Goal: Check status

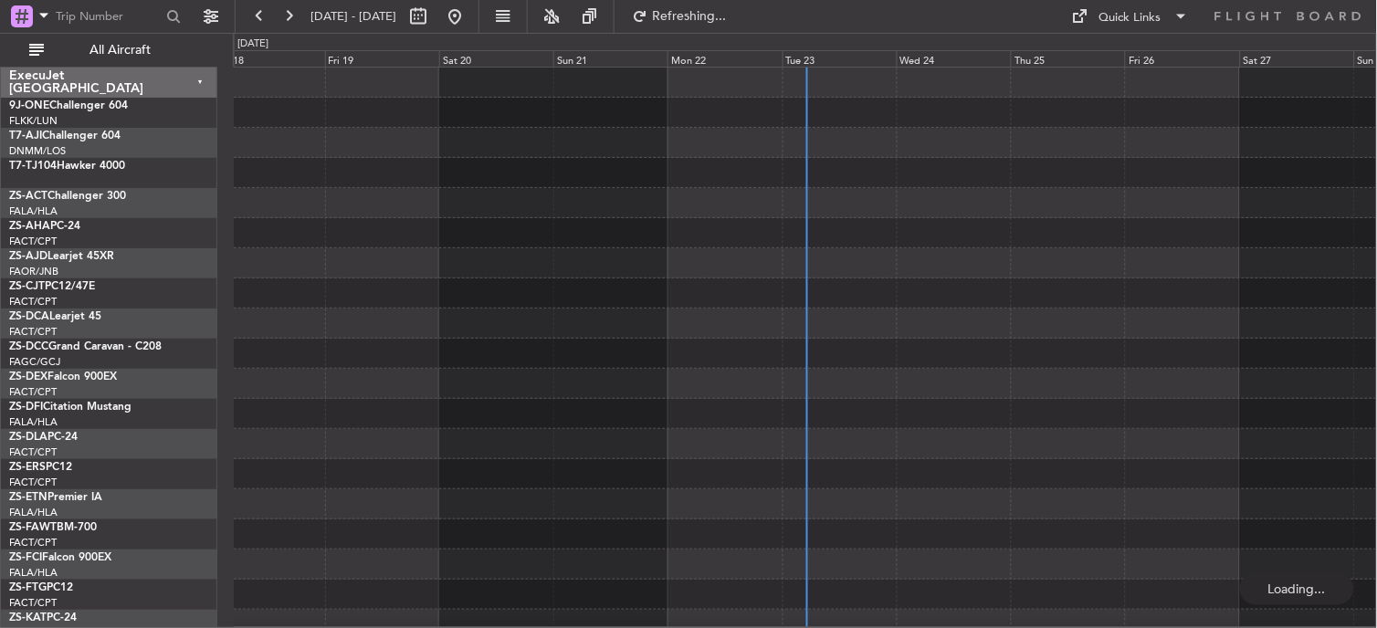
click at [94, 47] on span "All Aircraft" at bounding box center [119, 50] width 145 height 13
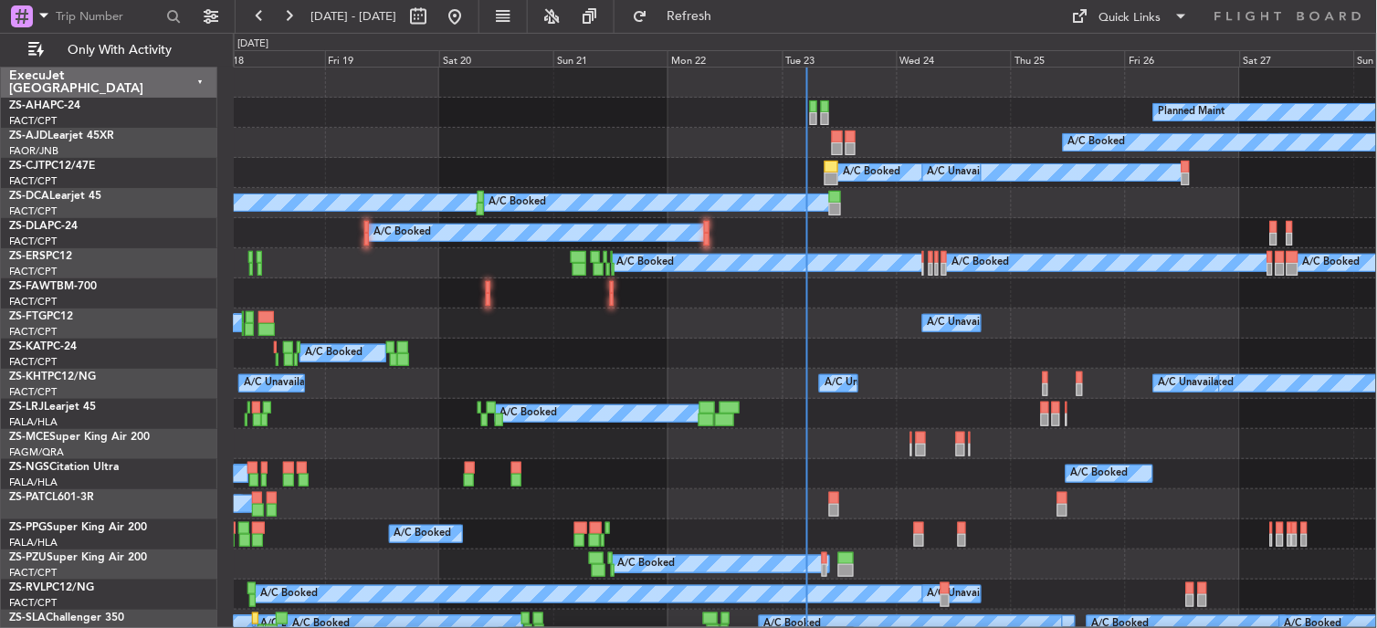
click at [800, 52] on div "Tue 23" at bounding box center [840, 58] width 114 height 16
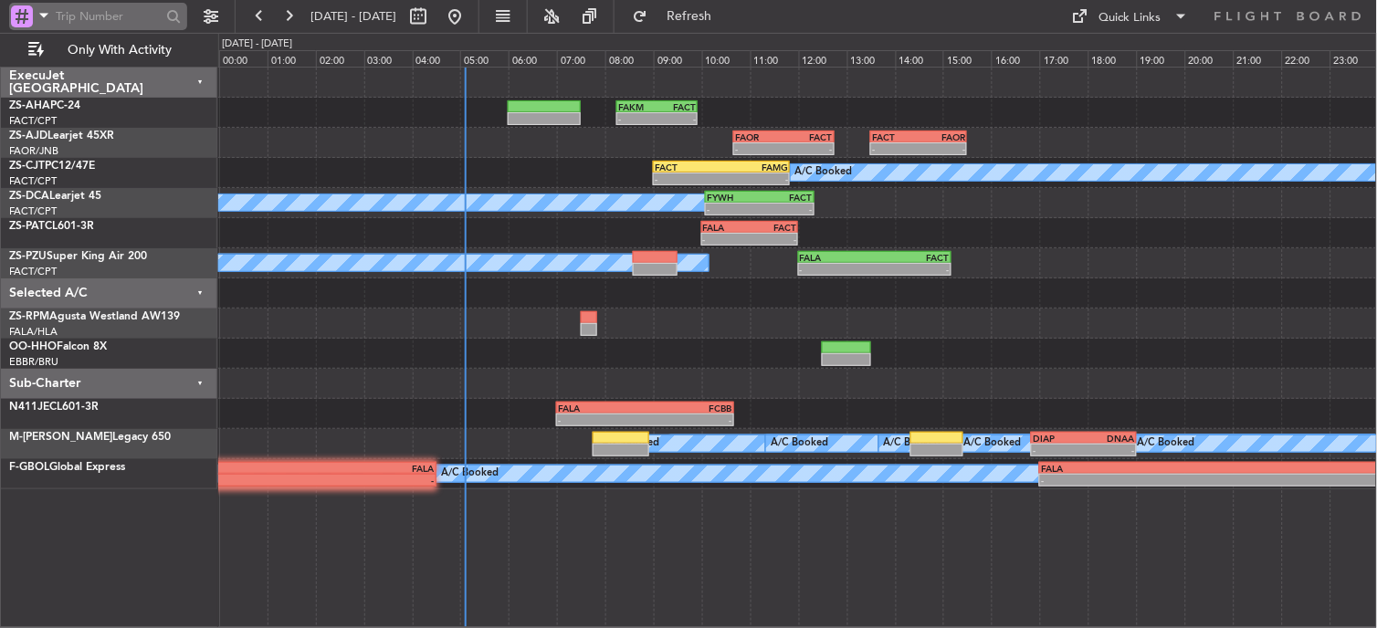
click at [683, 172] on div "A/C Booked - - FACT 09:00 Z FAMG 11:50 Z A/C Unavailable" at bounding box center [797, 173] width 1159 height 30
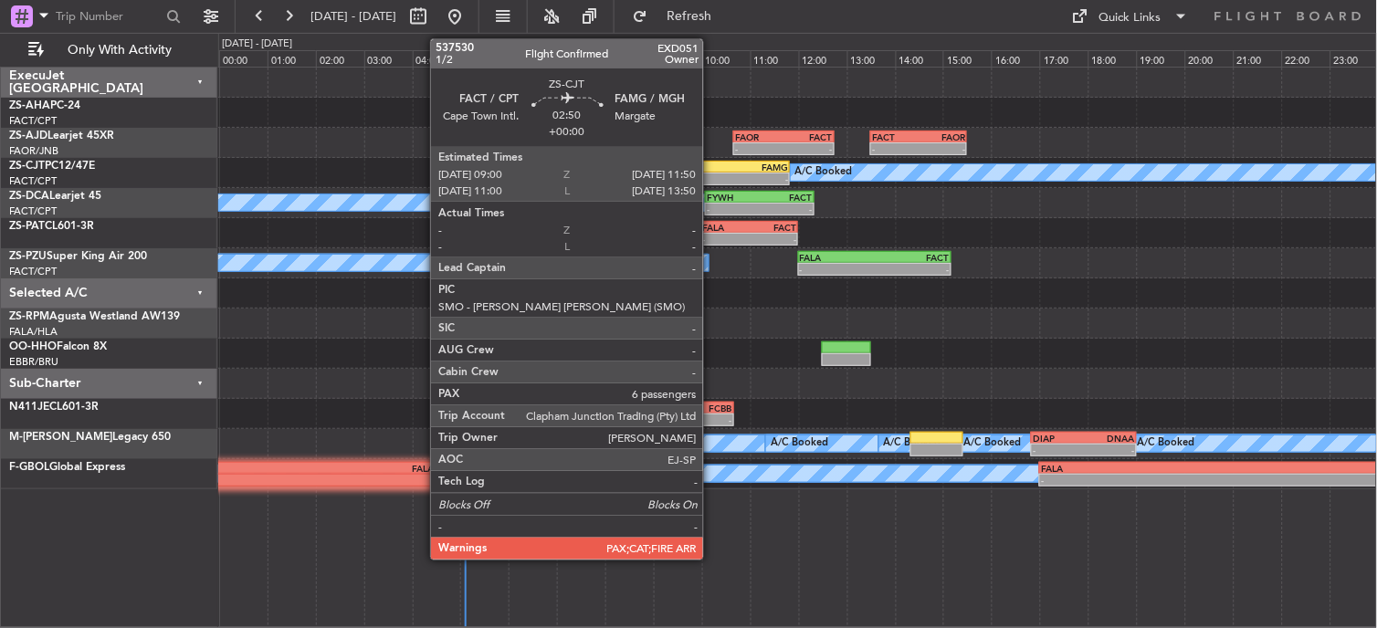
click at [712, 181] on div "-" at bounding box center [688, 179] width 67 height 11
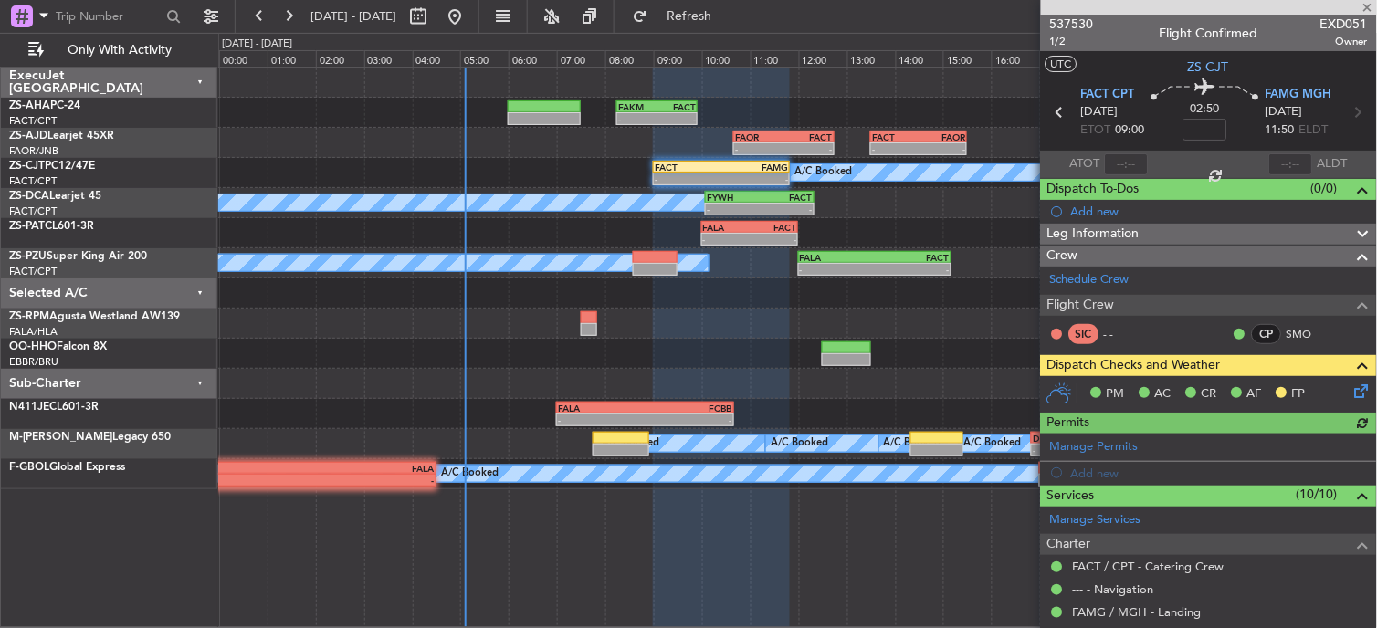
click at [1352, 384] on icon at bounding box center [1359, 388] width 15 height 15
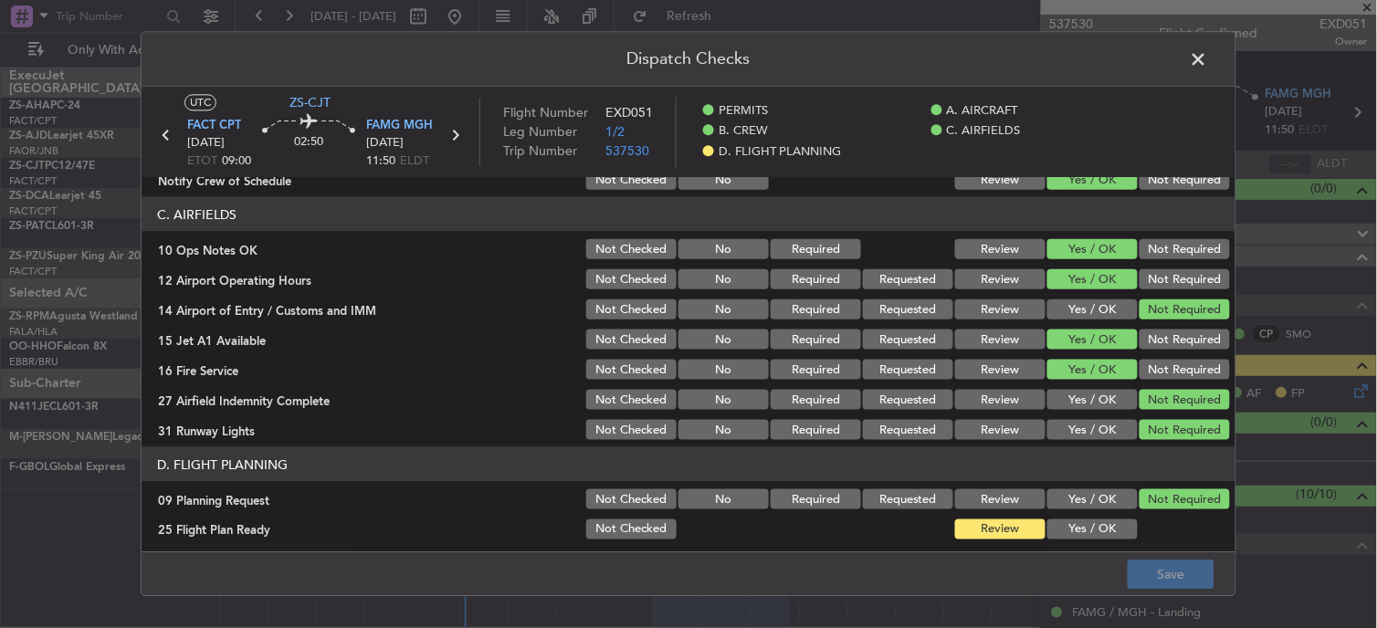
scroll to position [435, 0]
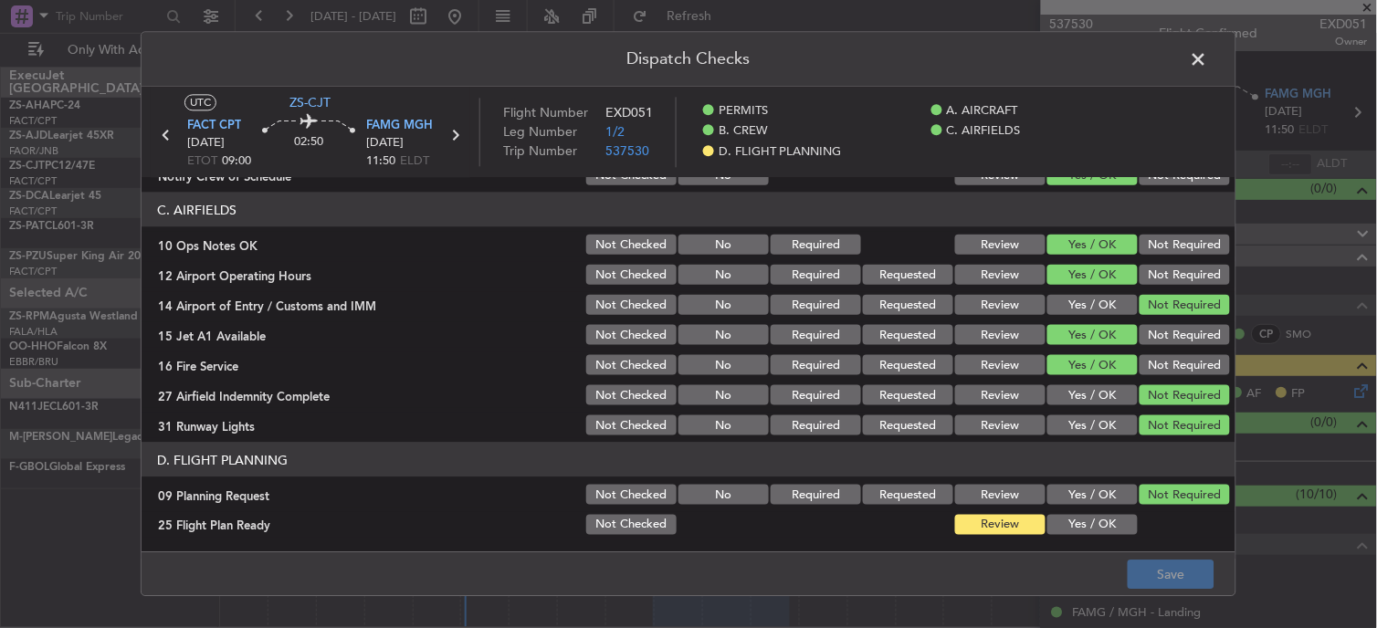
click at [1075, 515] on button "Yes / OK" at bounding box center [1092, 525] width 90 height 20
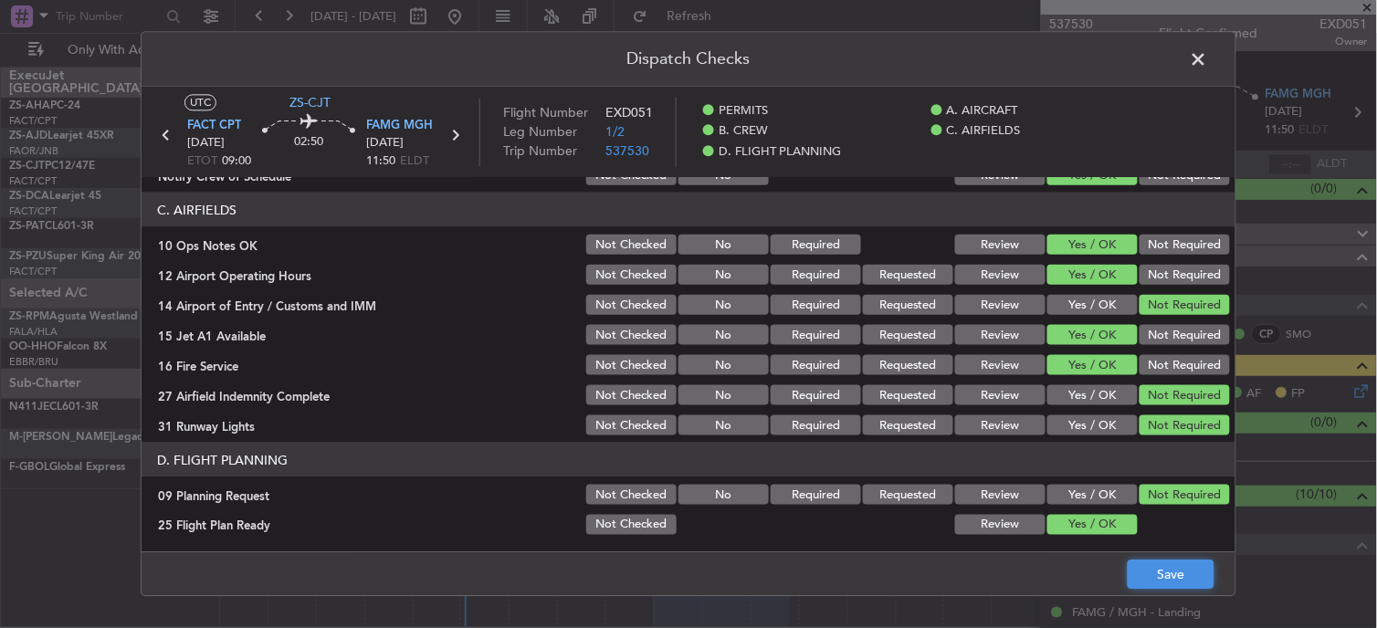
drag, startPoint x: 1132, startPoint y: 582, endPoint x: 1103, endPoint y: 590, distance: 30.4
click at [1129, 582] on button "Save" at bounding box center [1171, 575] width 87 height 29
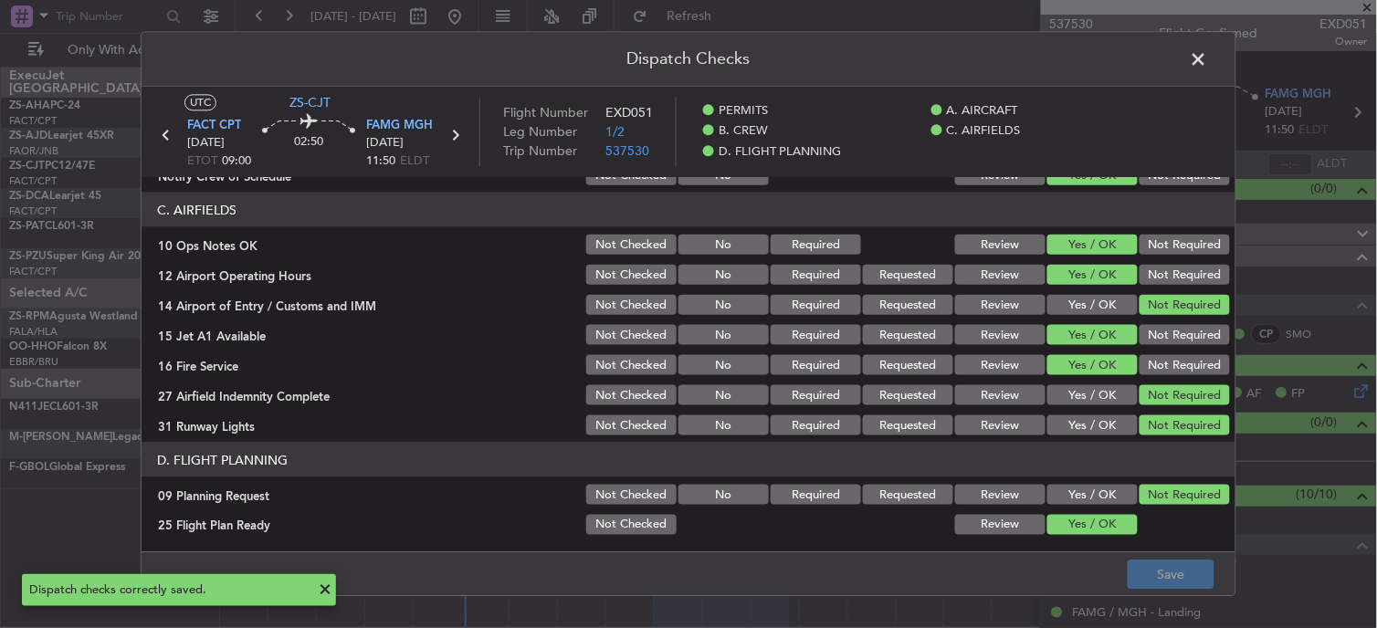
click at [1208, 56] on span at bounding box center [1208, 64] width 0 height 37
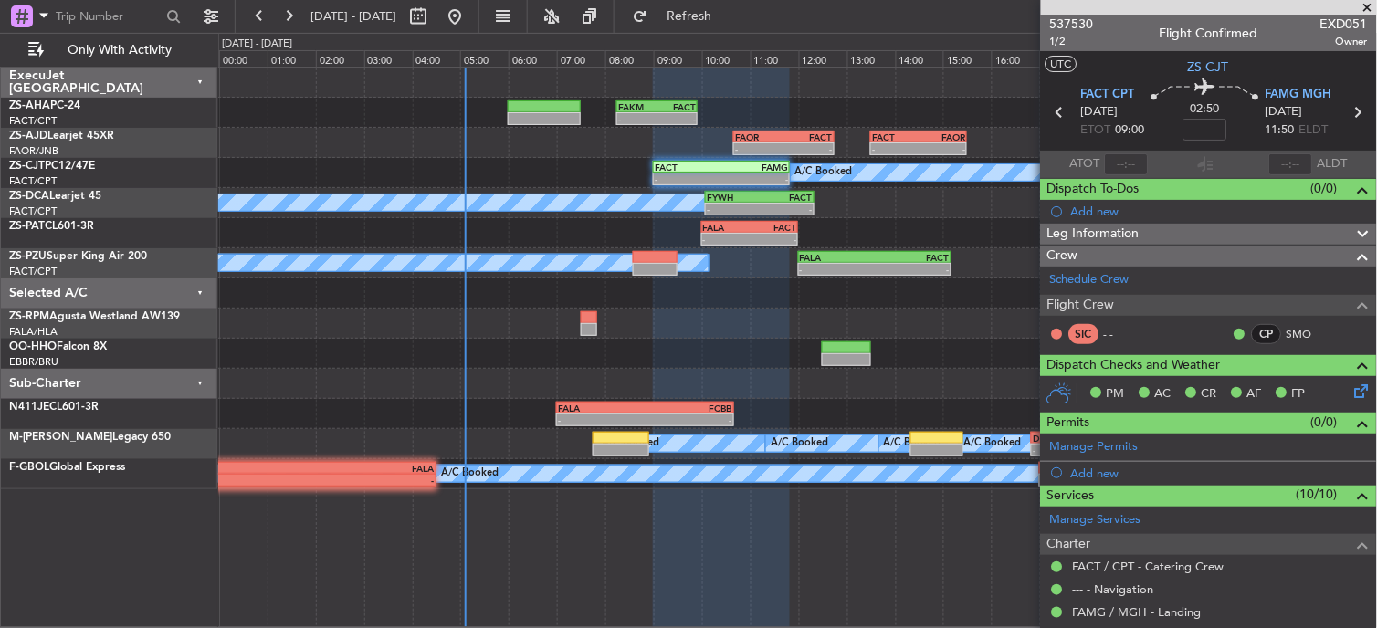
click at [1363, 9] on span at bounding box center [1368, 8] width 18 height 16
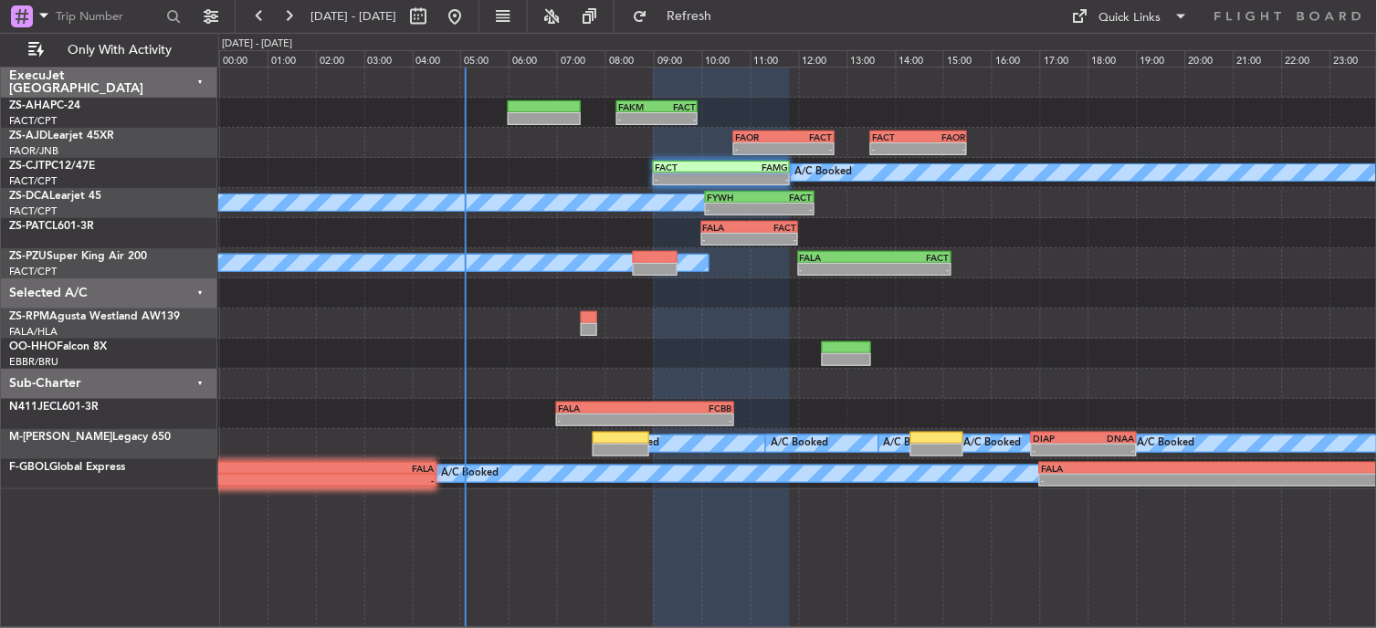
type input "0"
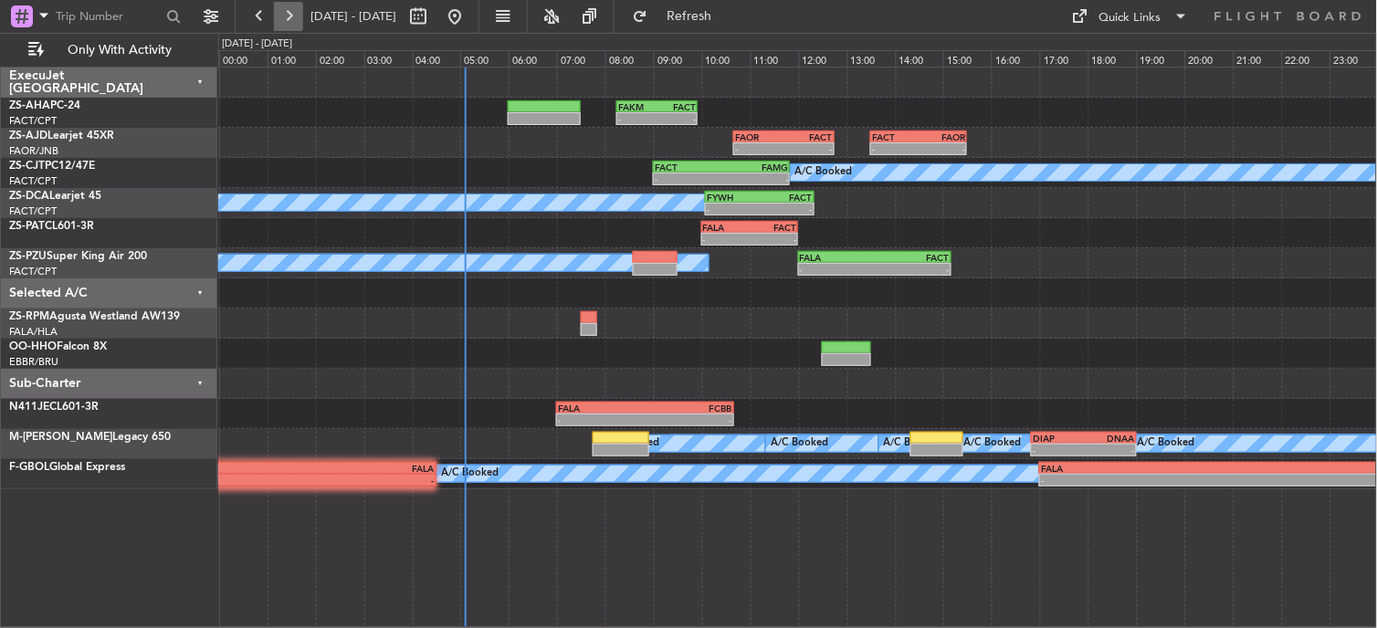
click at [292, 4] on button at bounding box center [288, 16] width 29 height 29
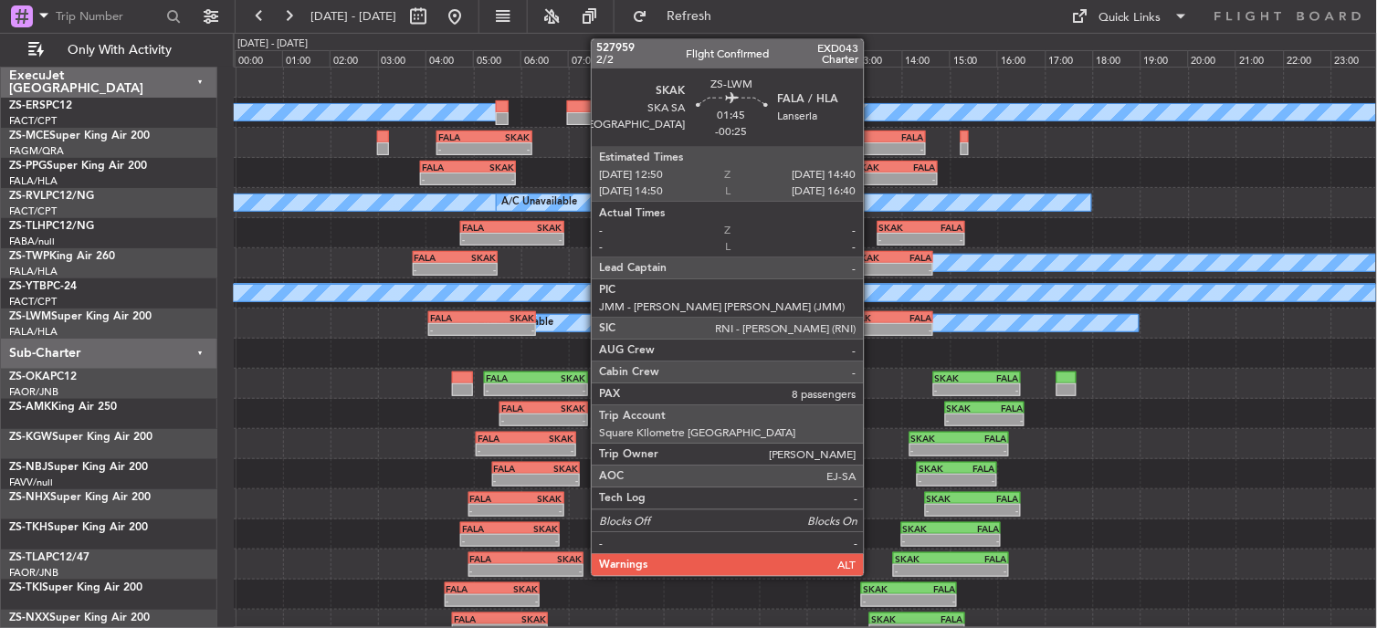
click at [873, 324] on div "-" at bounding box center [868, 329] width 42 height 11
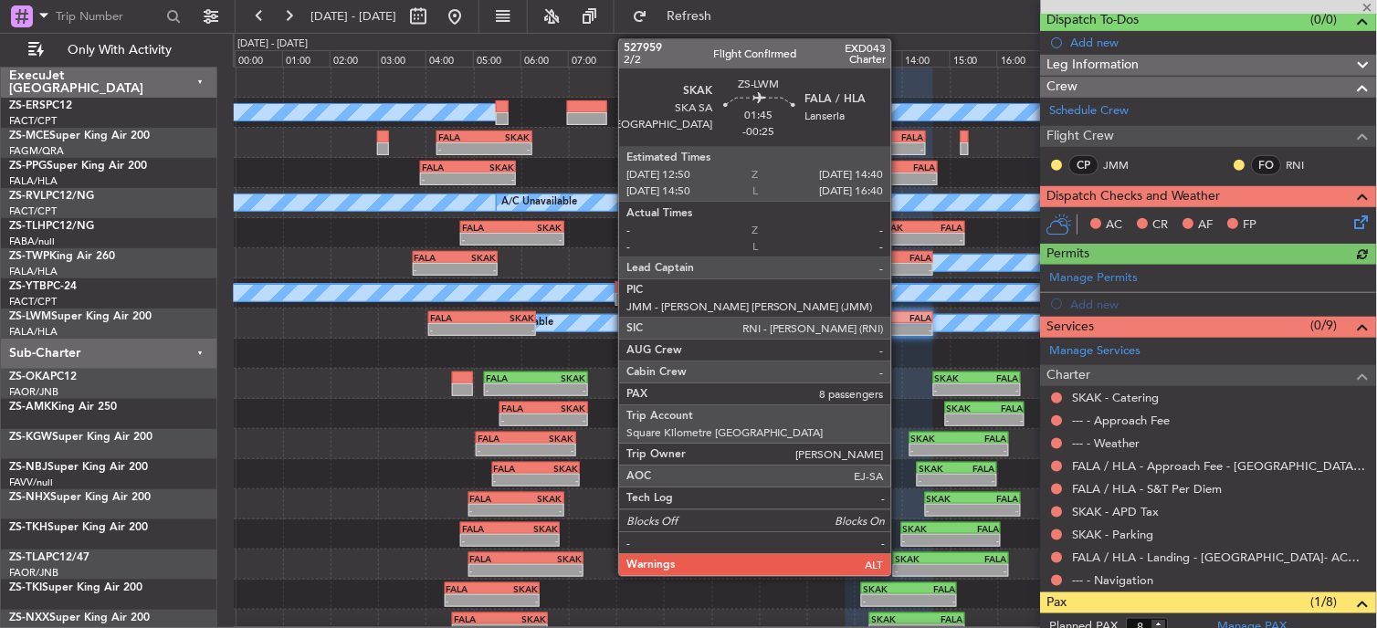
scroll to position [304, 0]
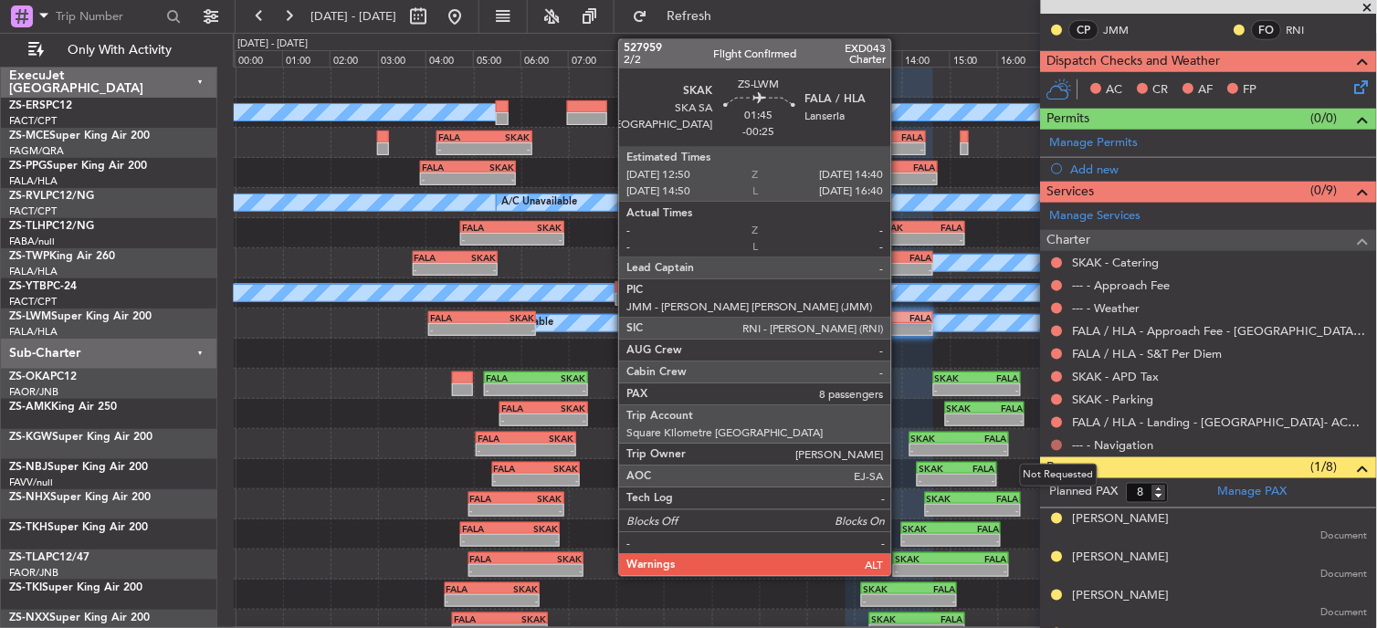
click at [1054, 440] on button at bounding box center [1057, 445] width 11 height 11
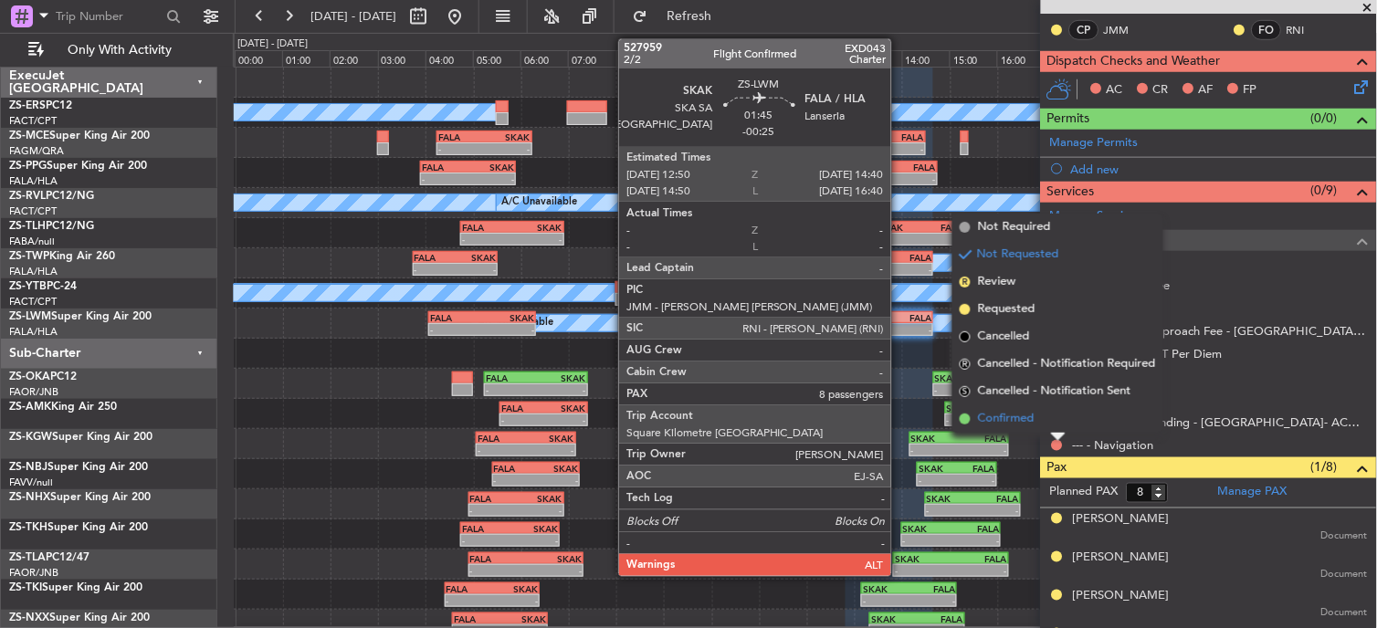
click at [1046, 412] on li "Confirmed" at bounding box center [1057, 418] width 211 height 27
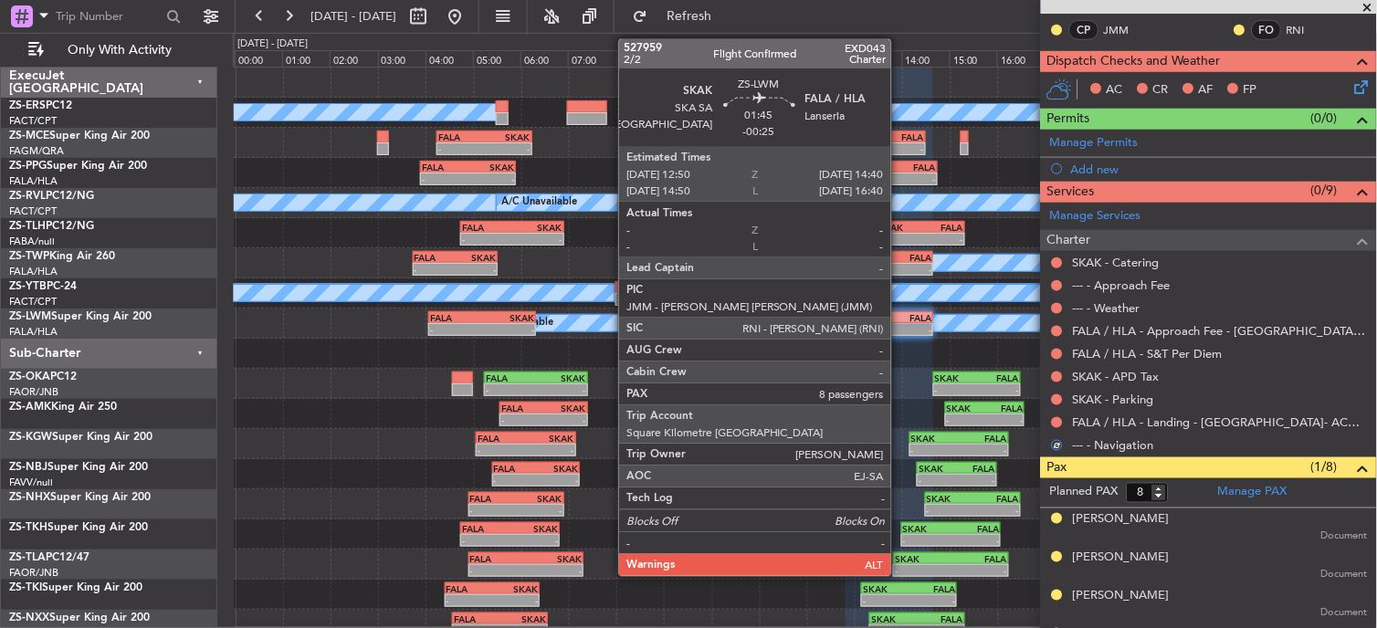
click at [1058, 411] on div "FALA / HLA - Landing - [GEOGRAPHIC_DATA]- ACC # 1800" at bounding box center [1209, 422] width 336 height 23
click at [1060, 417] on button at bounding box center [1057, 422] width 11 height 11
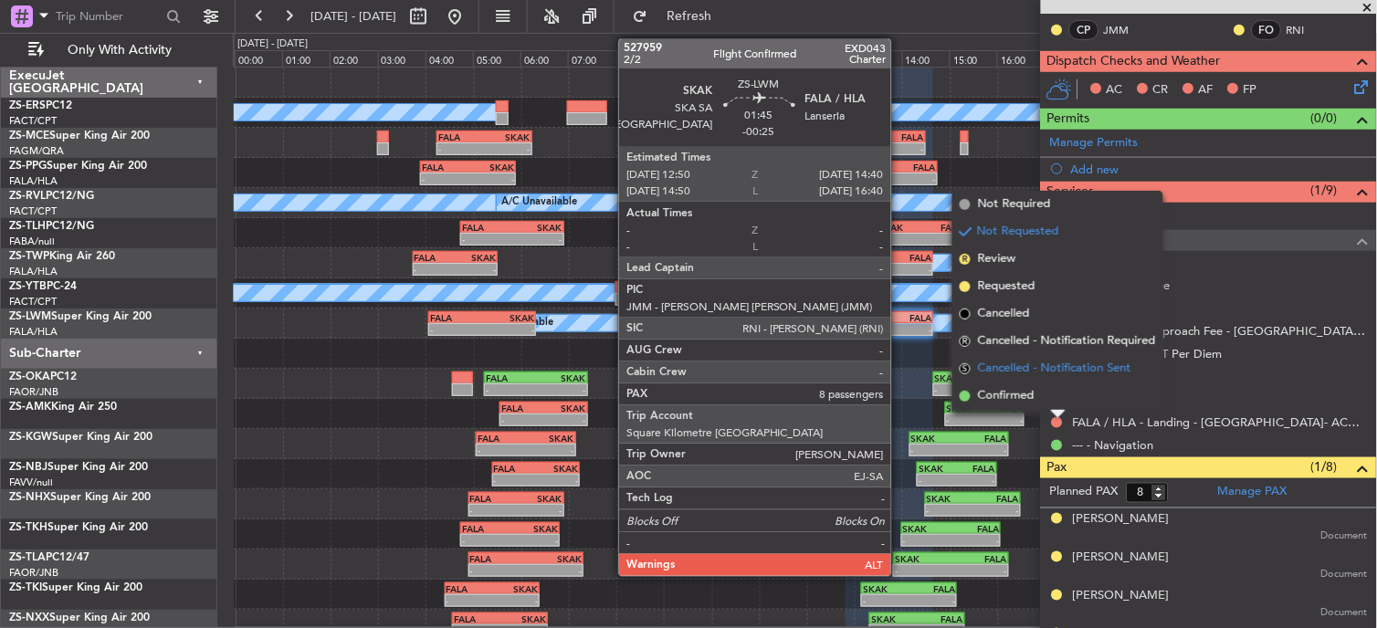
click at [1047, 360] on span "Cancelled - Notification Sent" at bounding box center [1054, 369] width 153 height 18
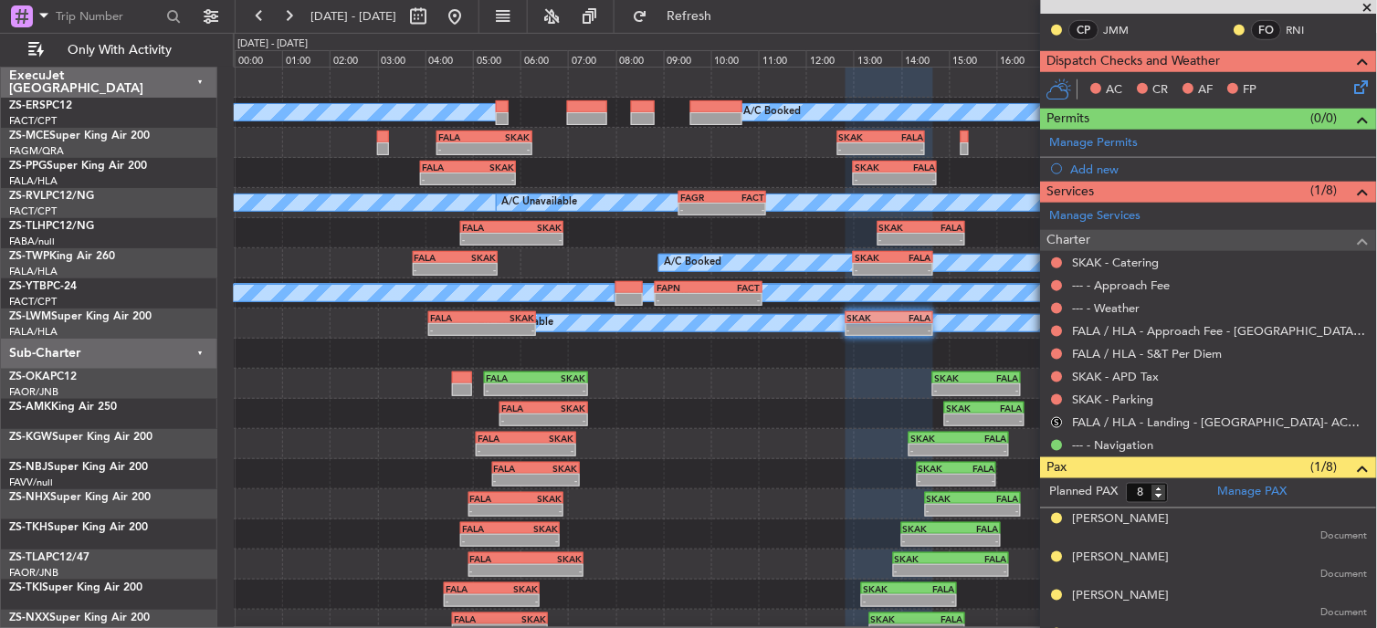
click at [1052, 424] on div "S" at bounding box center [1057, 423] width 15 height 15
click at [1054, 417] on button "S" at bounding box center [1057, 422] width 11 height 11
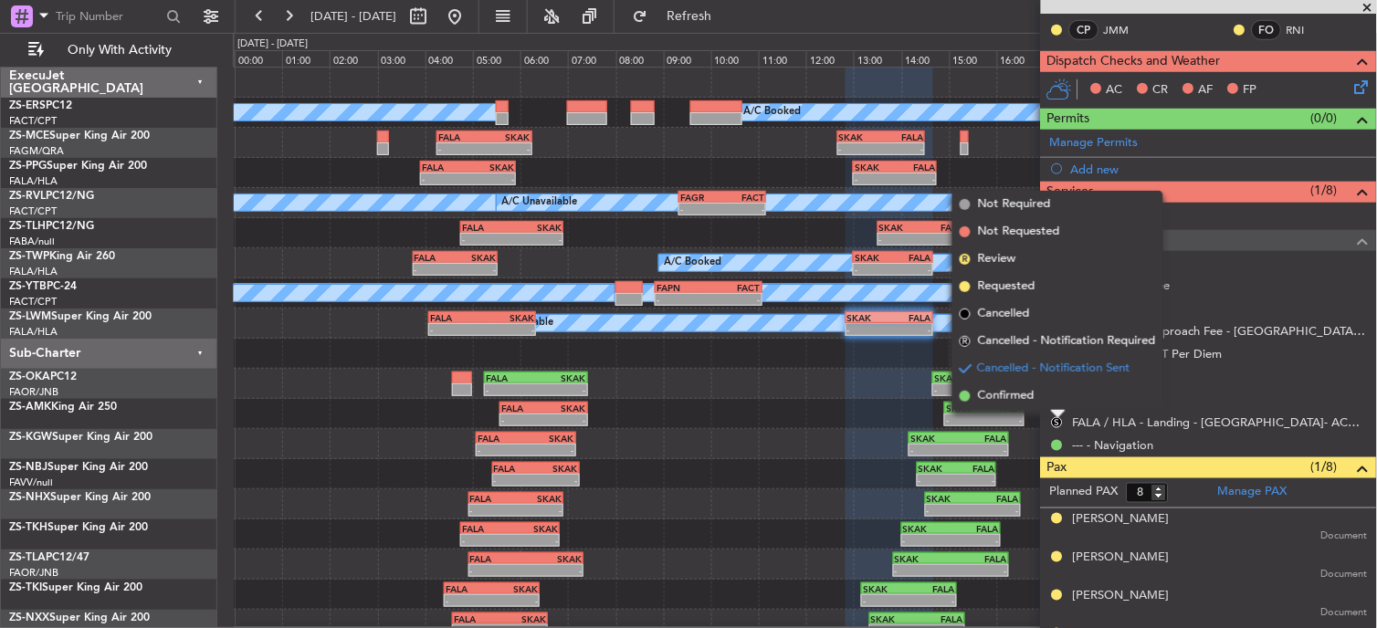
click at [1026, 387] on span "Confirmed" at bounding box center [1006, 396] width 57 height 18
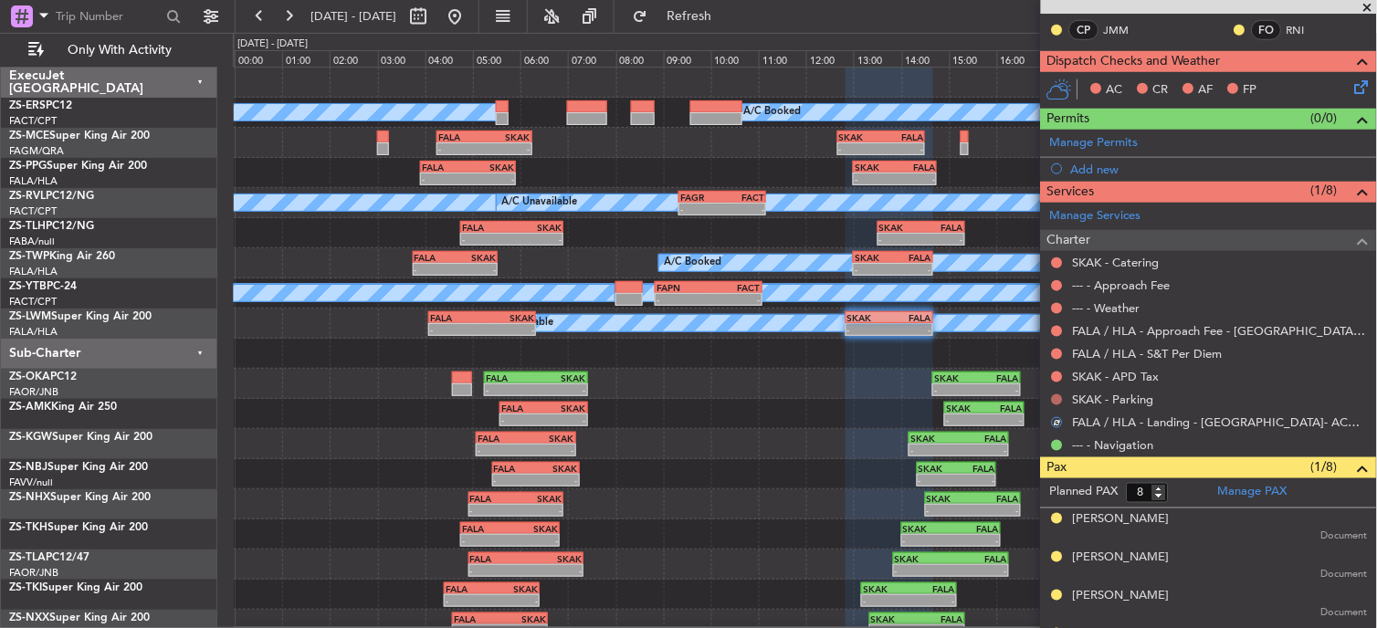
click at [1060, 399] on button at bounding box center [1057, 400] width 11 height 11
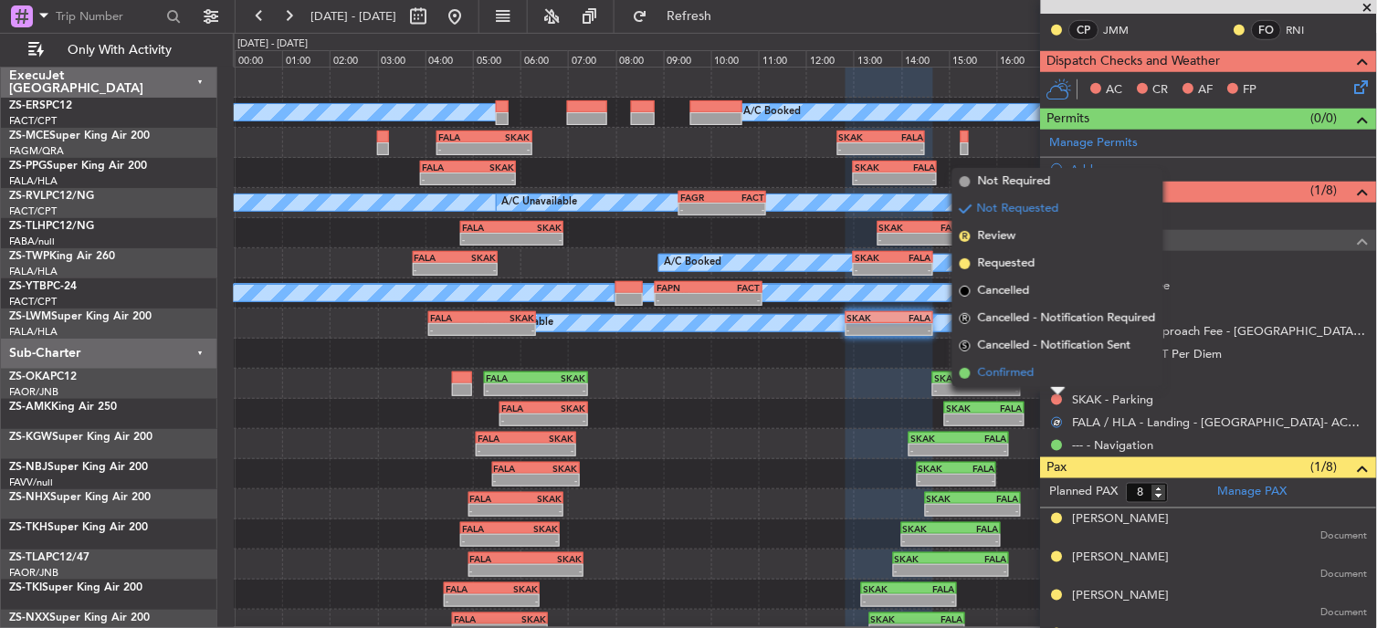
click at [1046, 382] on li "Confirmed" at bounding box center [1057, 373] width 211 height 27
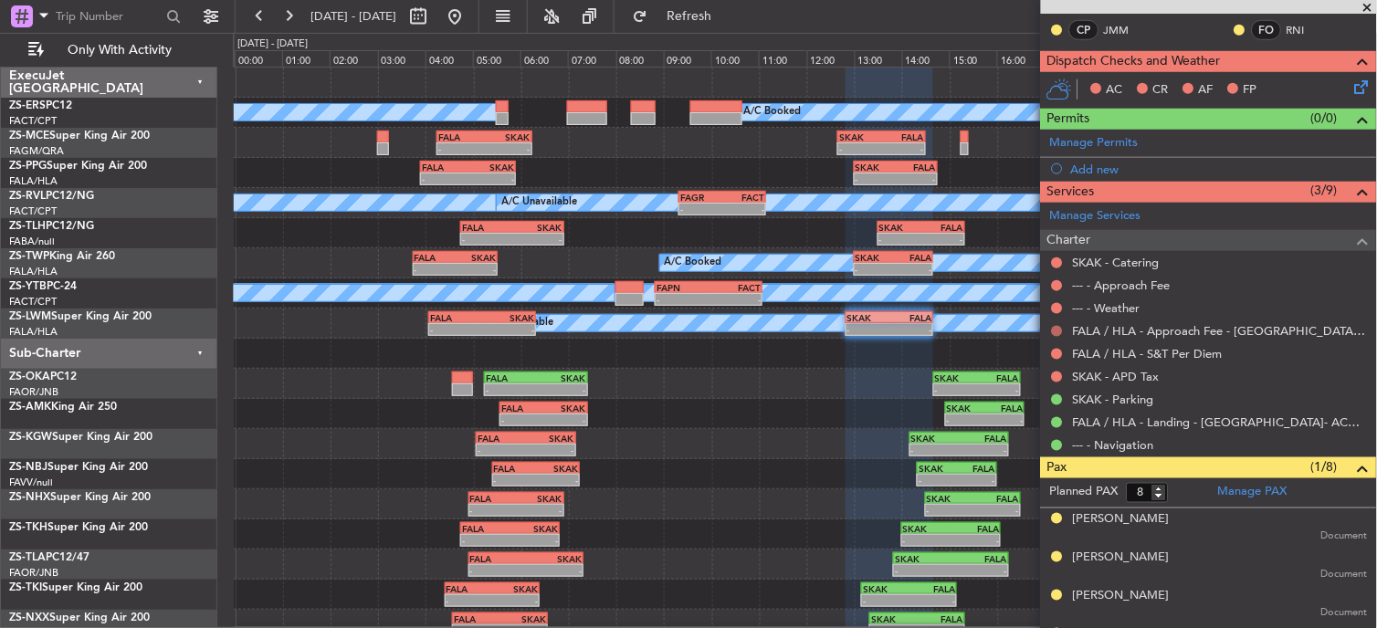
click at [1063, 384] on mat-tooltip-component "Not Requested" at bounding box center [1058, 407] width 103 height 48
click at [1057, 378] on button at bounding box center [1057, 377] width 11 height 11
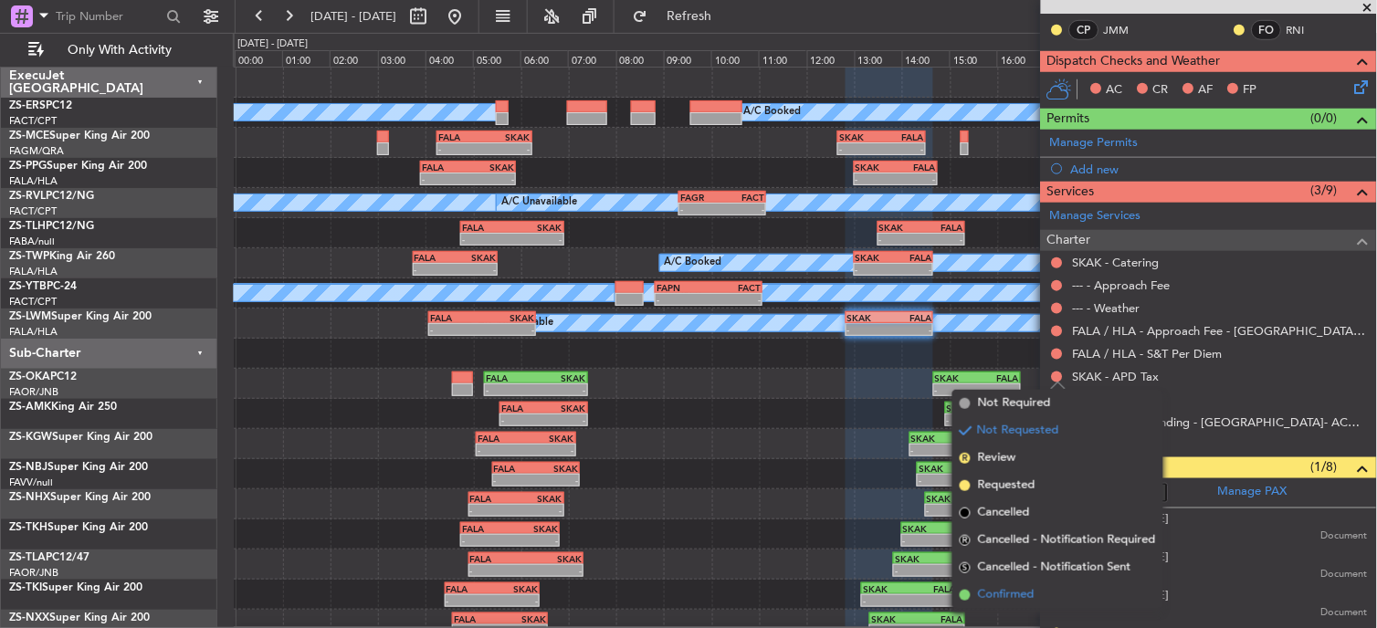
click at [1042, 595] on li "Confirmed" at bounding box center [1057, 595] width 211 height 27
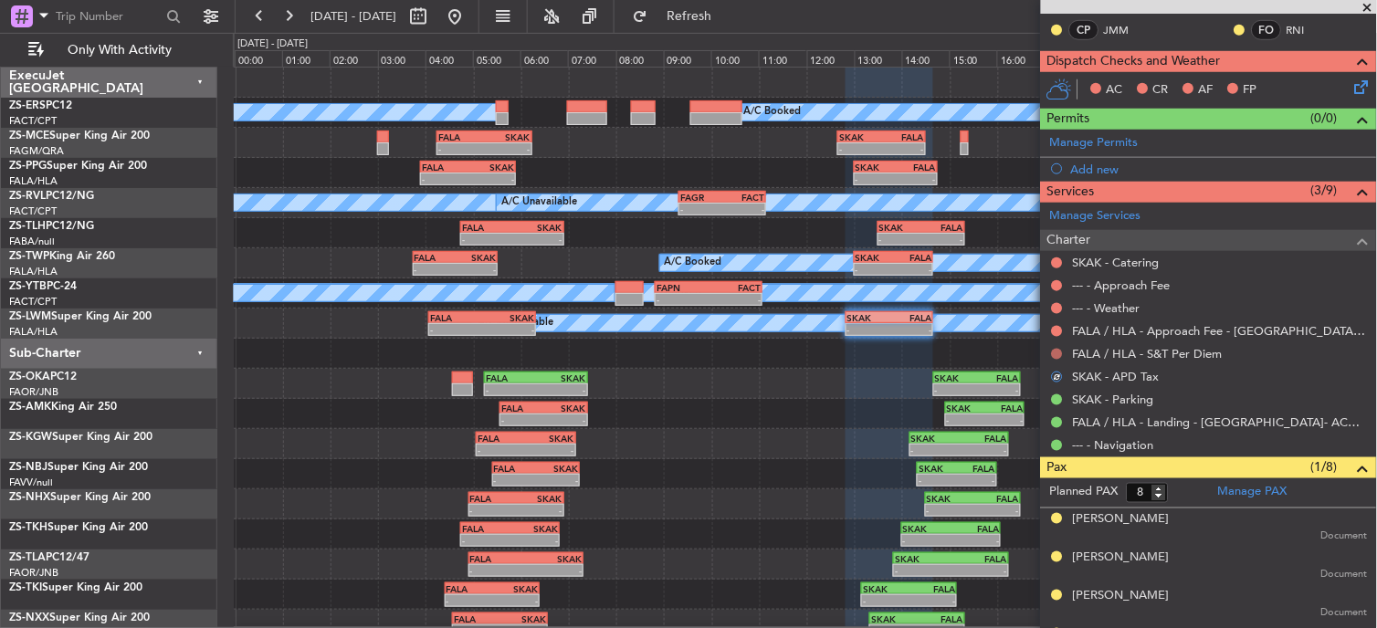
click at [1054, 350] on button at bounding box center [1057, 354] width 11 height 11
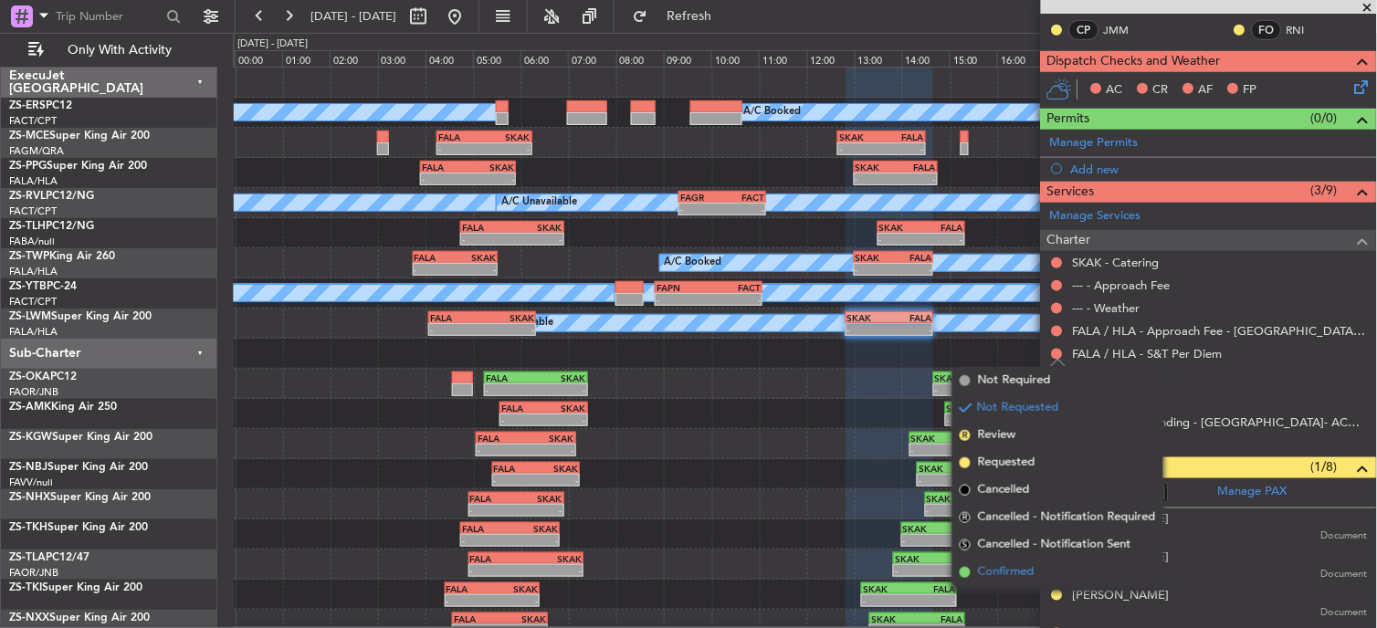
drag, startPoint x: 1021, startPoint y: 570, endPoint x: 1020, endPoint y: 580, distance: 10.1
click at [1024, 594] on body "[DATE] - [DATE] Refresh Quick Links Only With Activity A/C Booked A/C Booked - …" at bounding box center [688, 314] width 1377 height 628
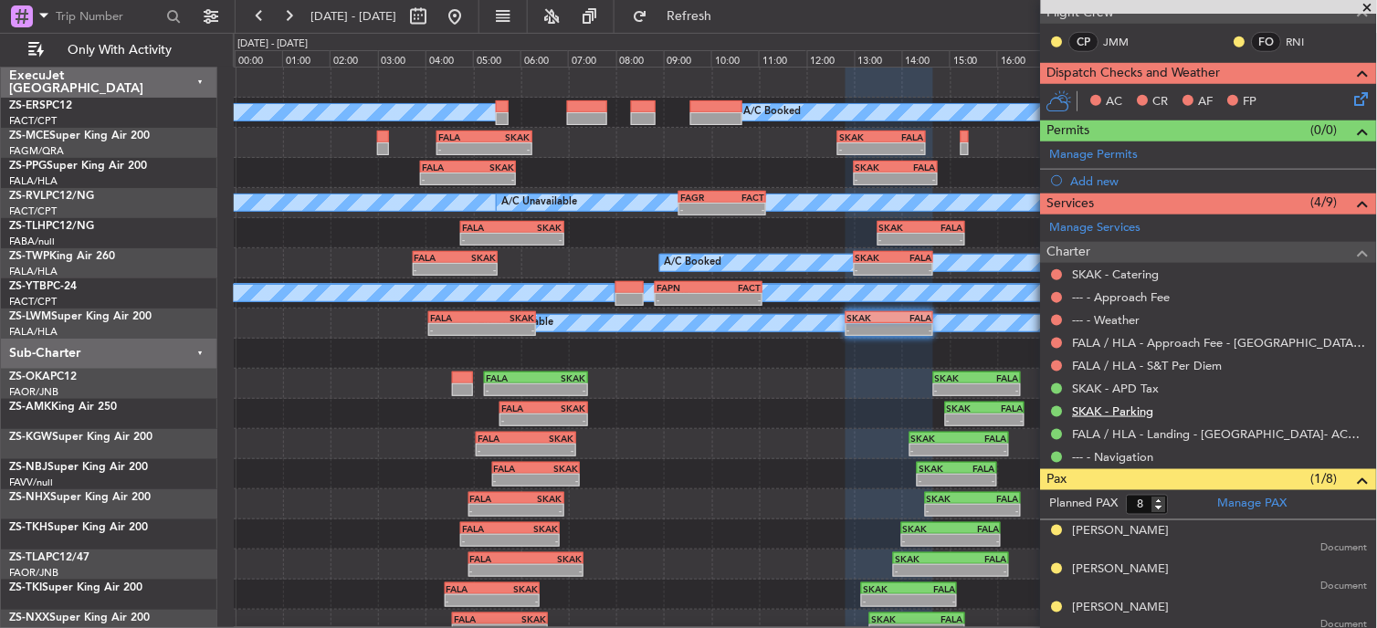
scroll to position [290, 0]
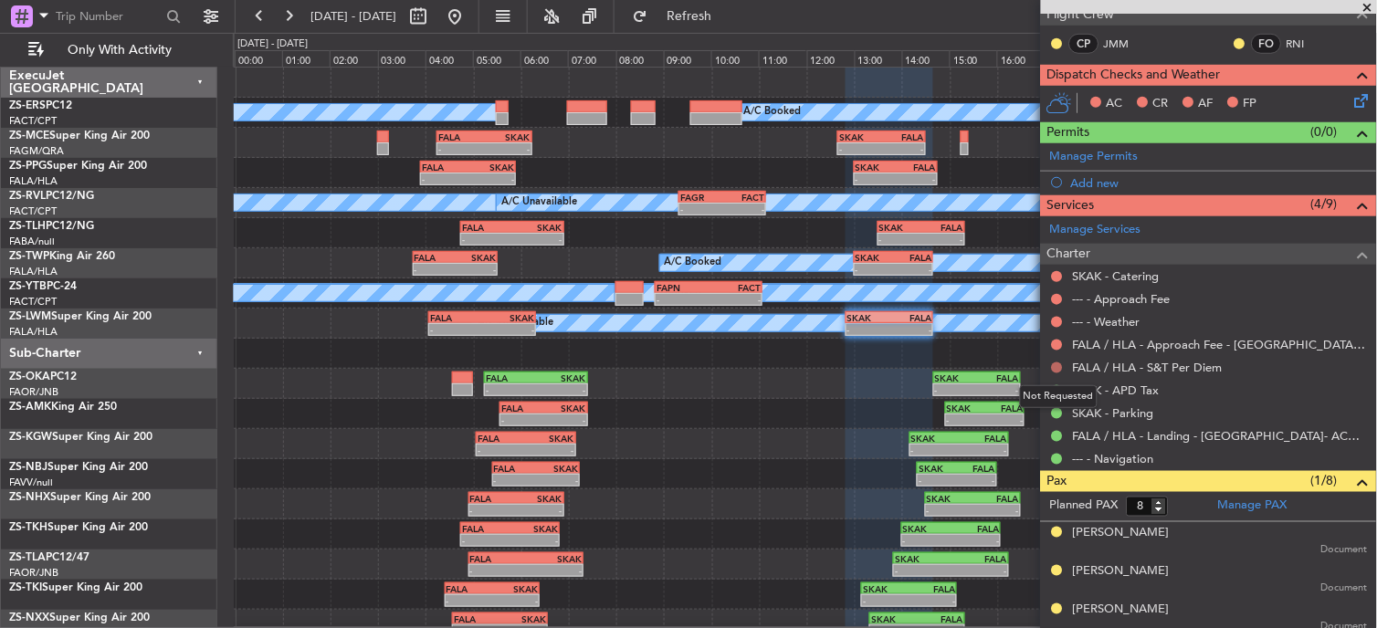
click at [1054, 369] on button at bounding box center [1057, 368] width 11 height 11
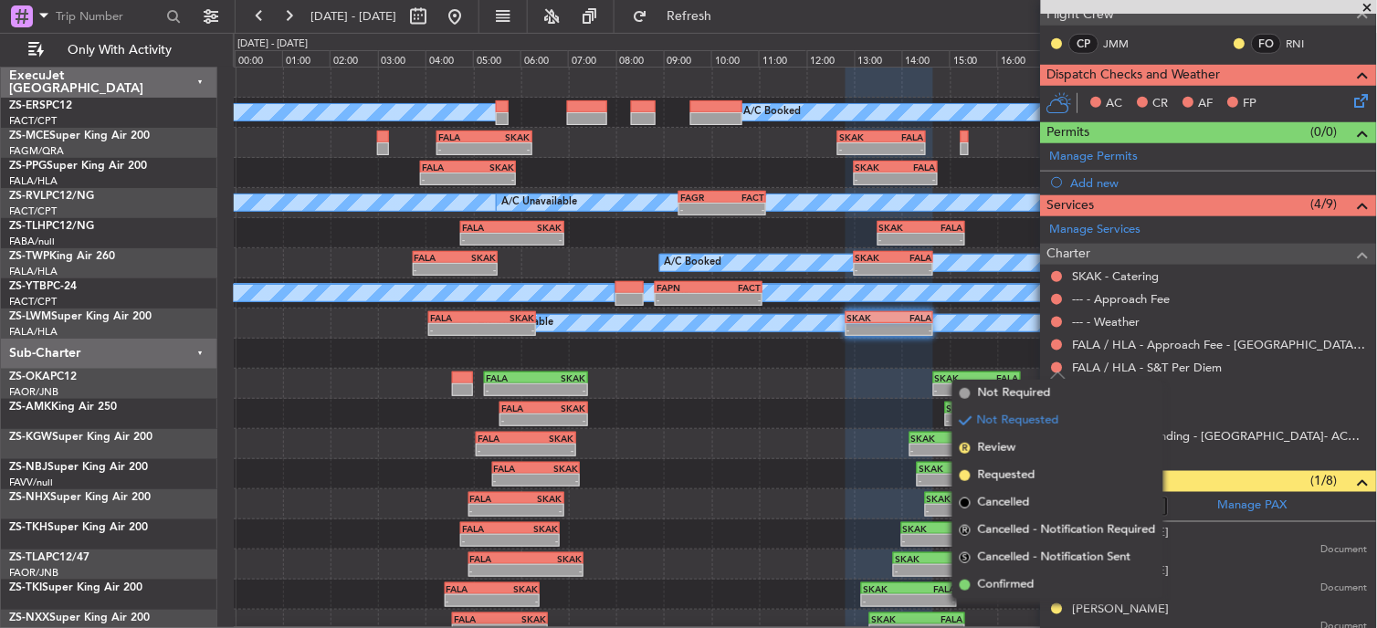
click at [994, 594] on span "Confirmed" at bounding box center [1006, 585] width 57 height 18
